Goal: Task Accomplishment & Management: Manage account settings

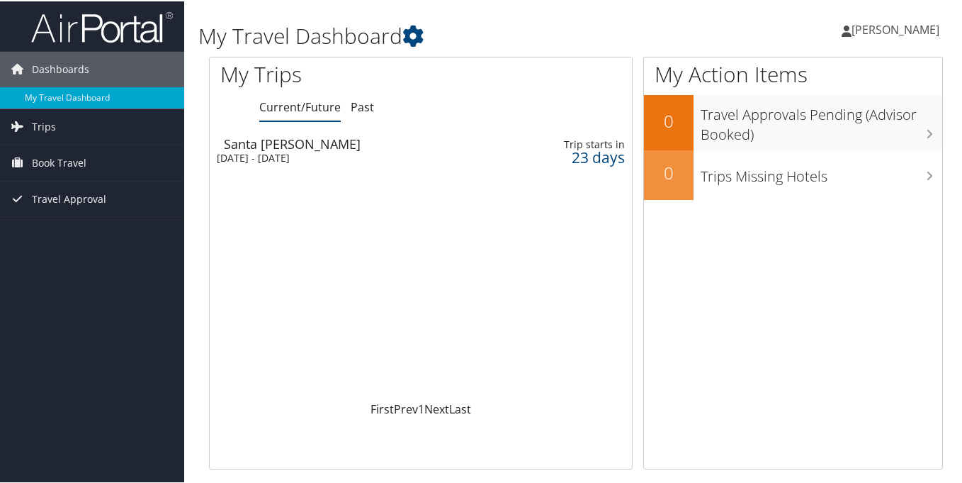
click at [296, 154] on div "[DATE] - [DATE]" at bounding box center [352, 156] width 271 height 13
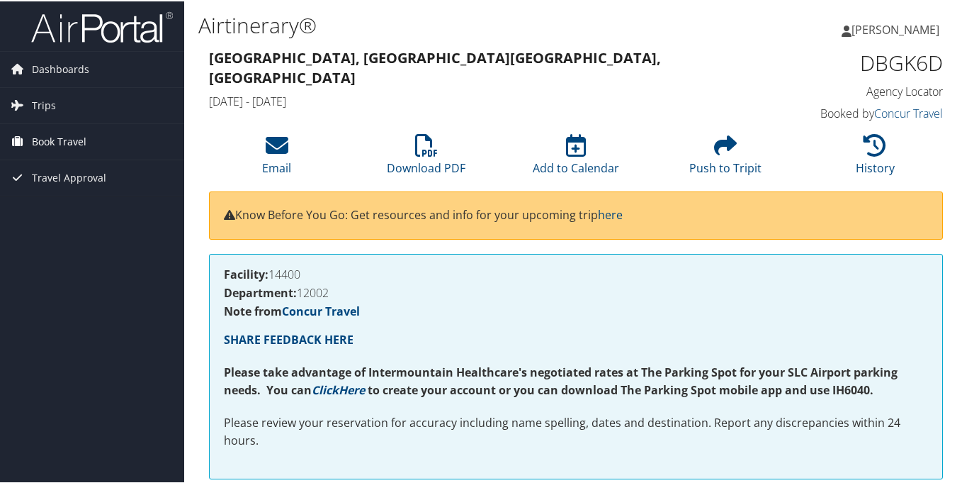
click at [70, 144] on span "Book Travel" at bounding box center [59, 140] width 55 height 35
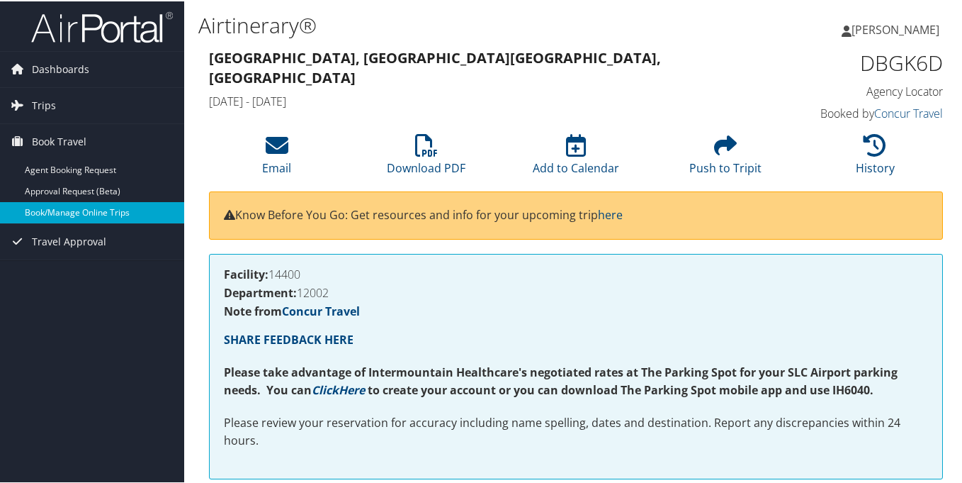
click at [50, 211] on link "Book/Manage Online Trips" at bounding box center [92, 211] width 184 height 21
